Goal: Transaction & Acquisition: Purchase product/service

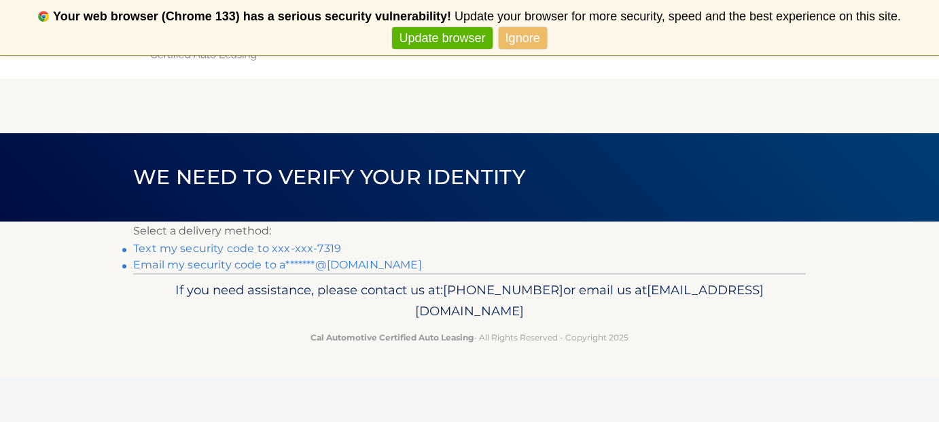
click at [226, 264] on link "Email my security code to a*******@gmail.com" at bounding box center [277, 264] width 289 height 13
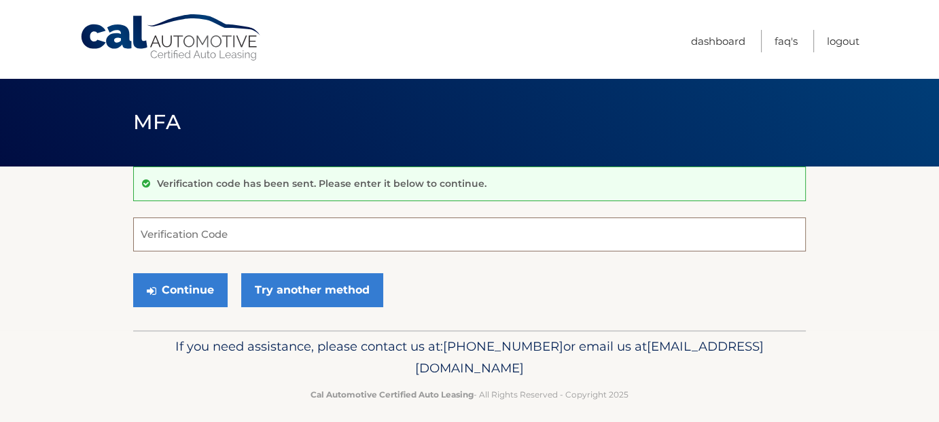
click at [188, 234] on input "Verification Code" at bounding box center [469, 234] width 672 height 34
paste input "326071"
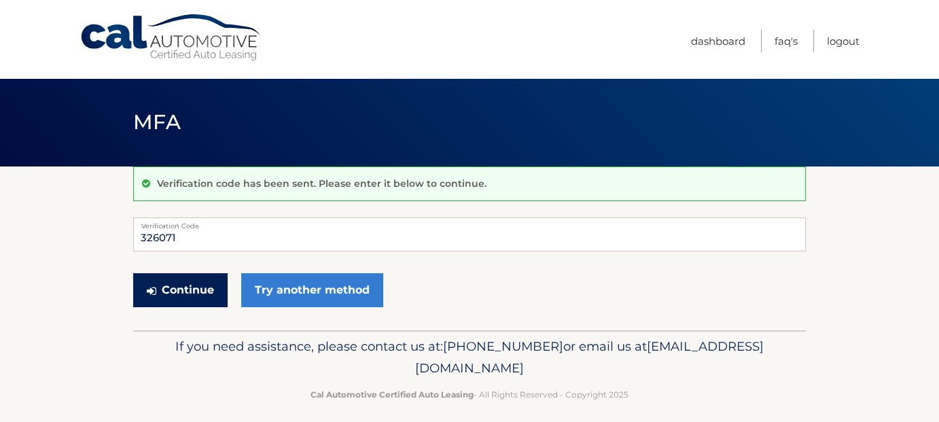
click at [189, 293] on button "Continue" at bounding box center [180, 290] width 94 height 34
click at [188, 291] on button "Continue" at bounding box center [180, 290] width 94 height 34
type input "326071"
click at [133, 273] on button "Continue" at bounding box center [180, 290] width 94 height 34
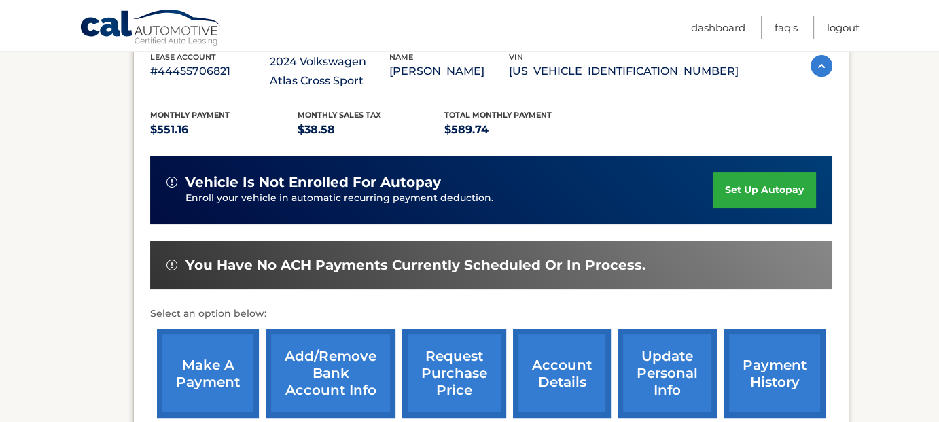
scroll to position [272, 0]
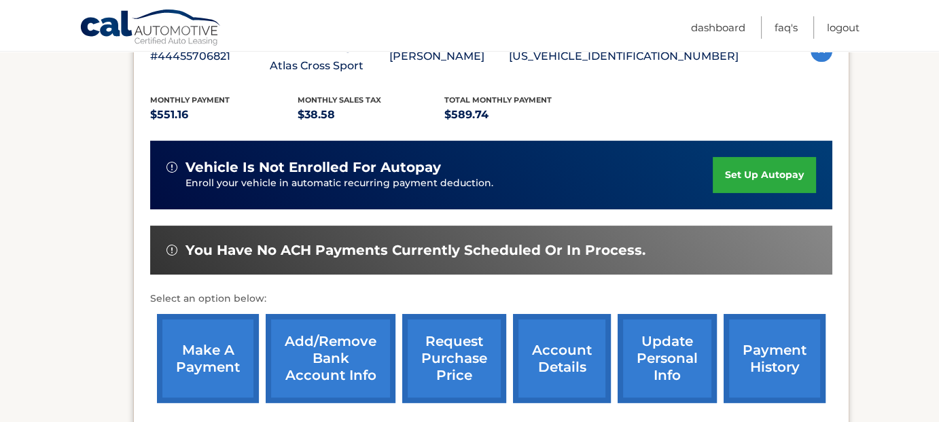
click at [201, 359] on link "make a payment" at bounding box center [208, 358] width 102 height 89
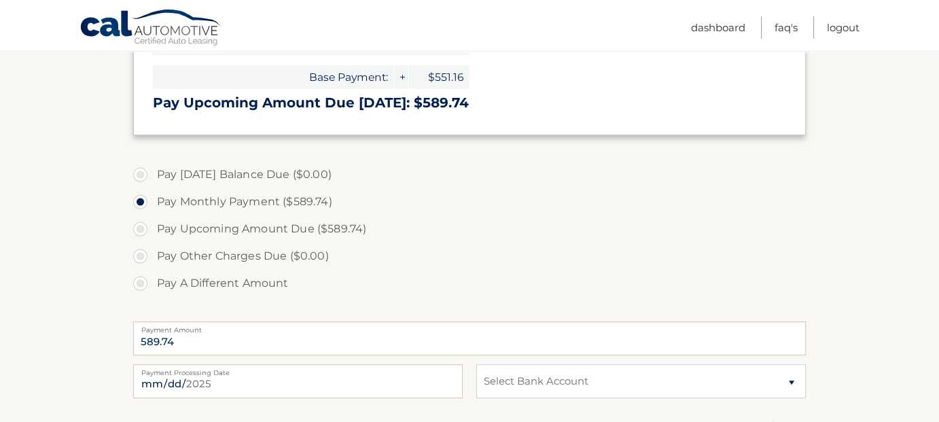
scroll to position [340, 0]
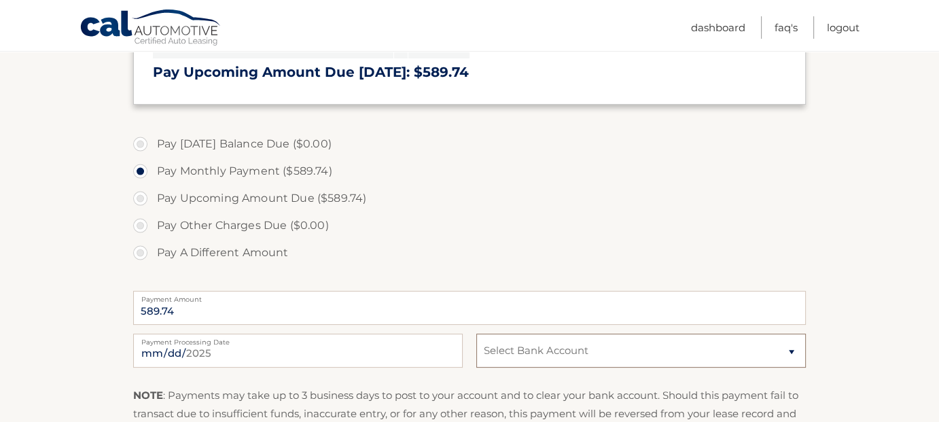
click at [789, 350] on select "Select Bank Account Checking PNC BANK, NA *****8654 Checking PNC BANK, NA *****…" at bounding box center [640, 350] width 329 height 34
select select "YTQ3YWIwYWEtMTQ4Zi00OWY4LWI3MDAtODhlODRiNjRmYmZm"
click at [476, 333] on select "Select Bank Account Checking PNC BANK, NA *****8654 Checking PNC BANK, NA *****…" at bounding box center [640, 350] width 329 height 34
click at [141, 194] on label "Pay Upcoming Amount Due ($589.74)" at bounding box center [469, 198] width 672 height 27
click at [141, 194] on input "Pay Upcoming Amount Due ($589.74)" at bounding box center [146, 196] width 14 height 22
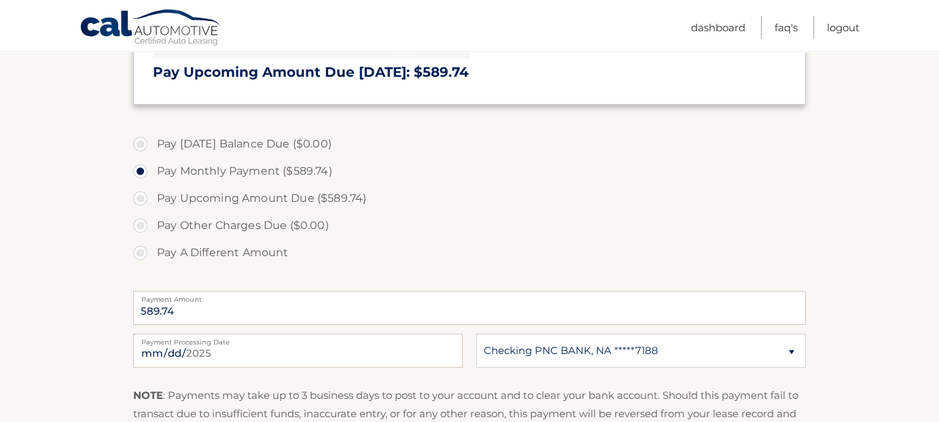
radio input "true"
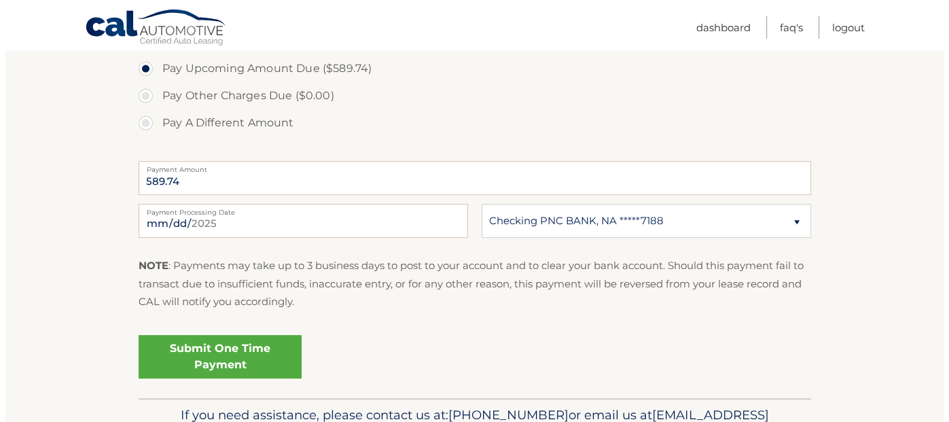
scroll to position [475, 0]
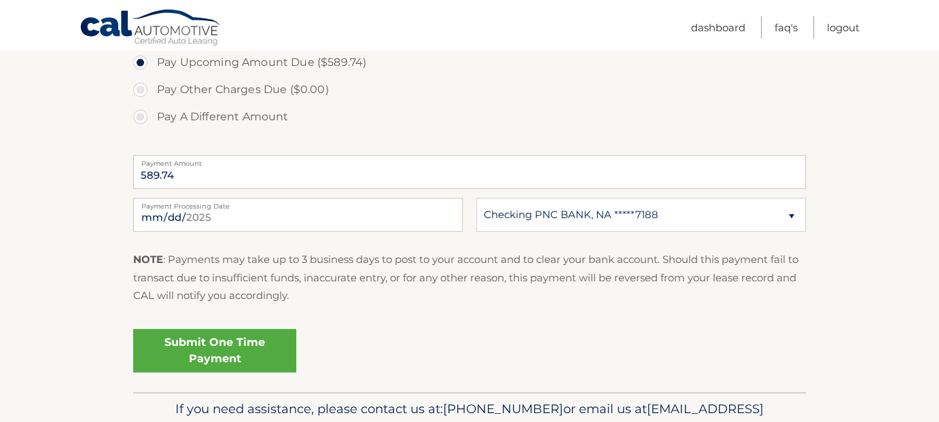
click at [244, 347] on link "Submit One Time Payment" at bounding box center [214, 350] width 163 height 43
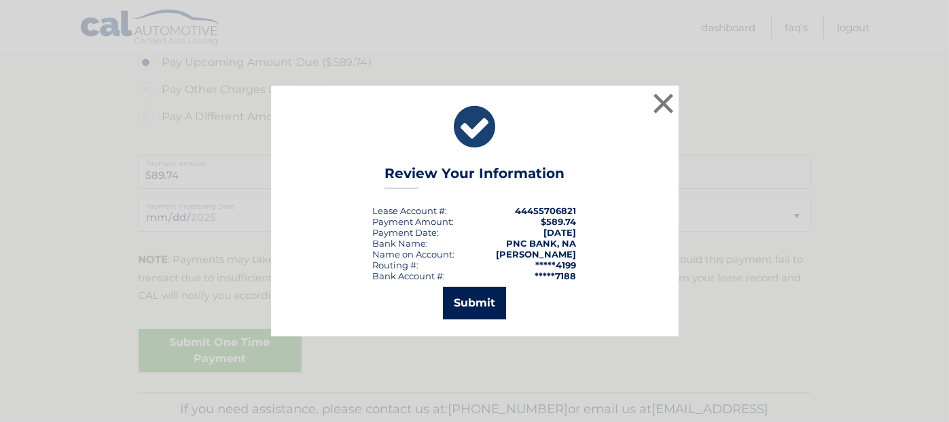
click at [470, 306] on button "Submit" at bounding box center [474, 303] width 63 height 33
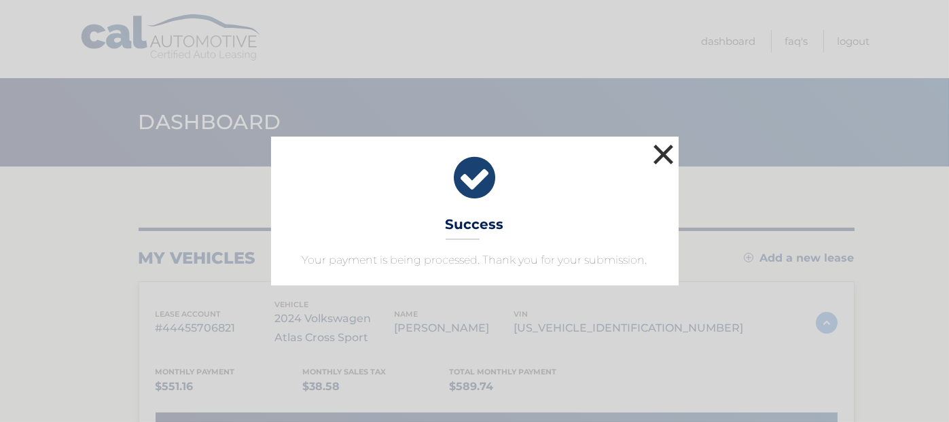
click at [660, 151] on button "×" at bounding box center [663, 154] width 27 height 27
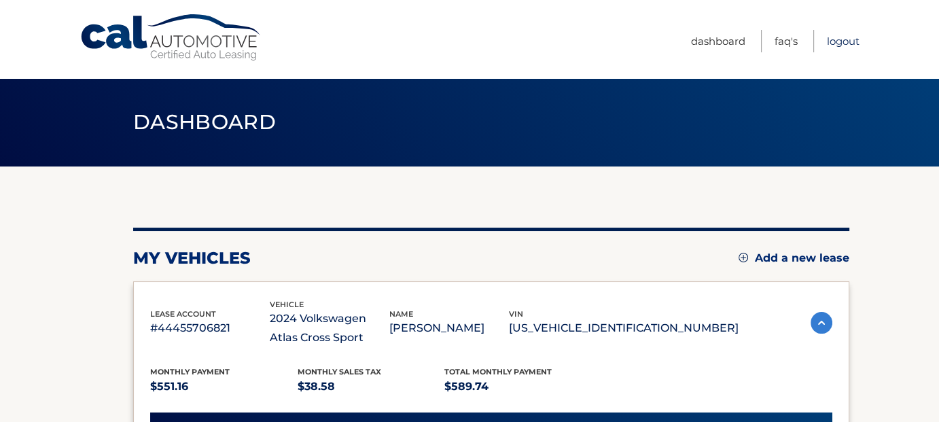
click at [845, 42] on link "Logout" at bounding box center [843, 41] width 33 height 22
